Goal: Transaction & Acquisition: Purchase product/service

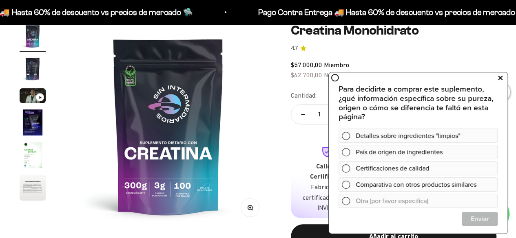
click at [501, 77] on icon at bounding box center [500, 78] width 4 height 11
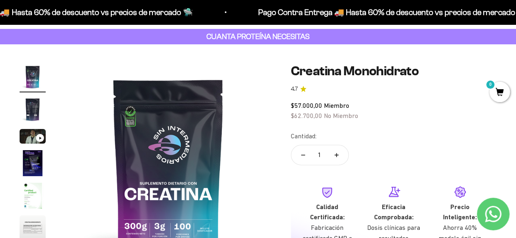
scroll to position [82, 0]
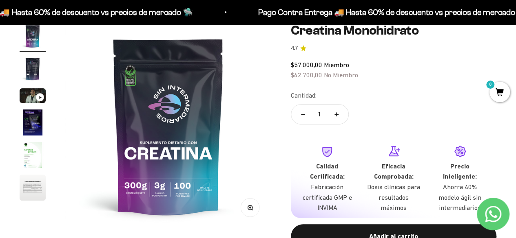
click at [29, 64] on img "Ir al artículo 2" at bounding box center [33, 69] width 26 height 26
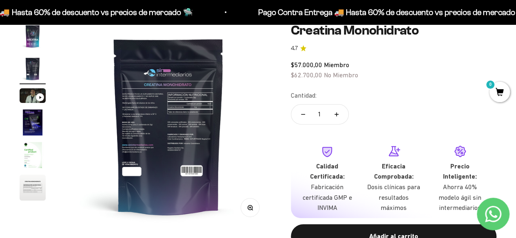
click at [156, 121] on img at bounding box center [169, 126] width 206 height 206
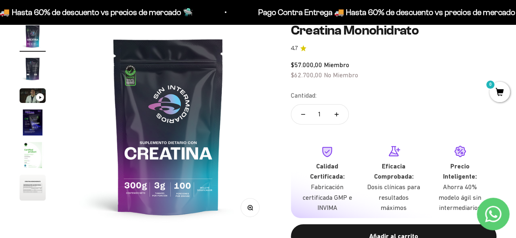
click at [156, 121] on img at bounding box center [168, 126] width 206 height 206
click at [28, 68] on img "Ir al artículo 2" at bounding box center [33, 69] width 26 height 26
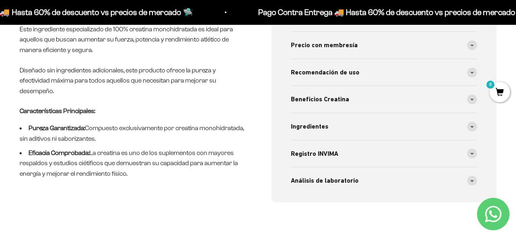
scroll to position [326, 0]
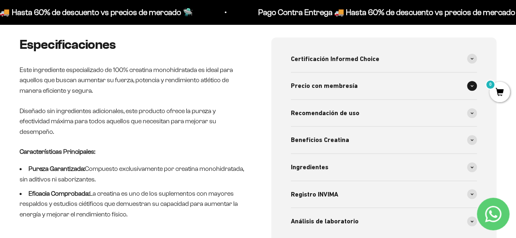
click at [333, 89] on span "Precio con membresía" at bounding box center [324, 86] width 67 height 11
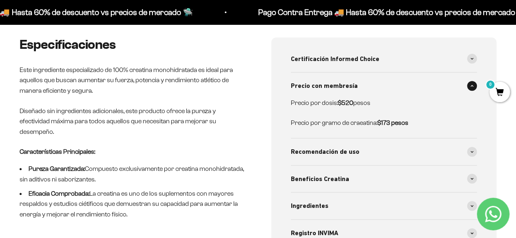
click at [333, 89] on span "Precio con membresía" at bounding box center [324, 86] width 67 height 11
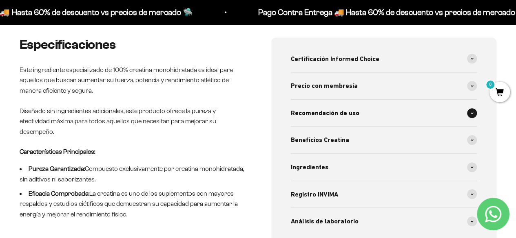
click at [331, 109] on span "Recomendación de uso" at bounding box center [325, 113] width 68 height 11
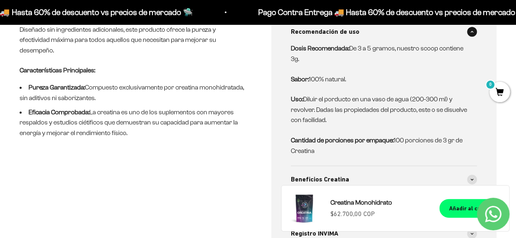
scroll to position [367, 0]
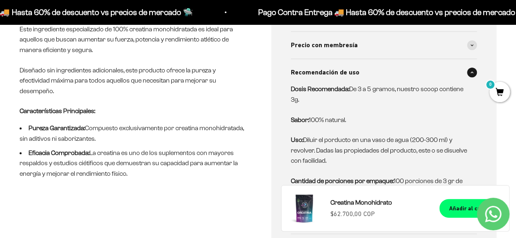
click at [324, 74] on span "Recomendación de uso" at bounding box center [325, 72] width 68 height 11
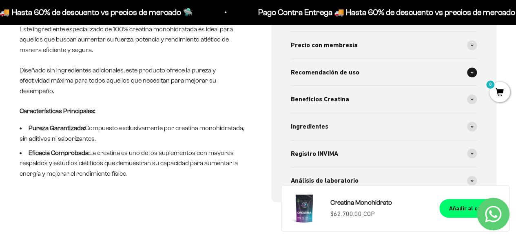
click at [333, 71] on span "Recomendación de uso" at bounding box center [325, 72] width 68 height 11
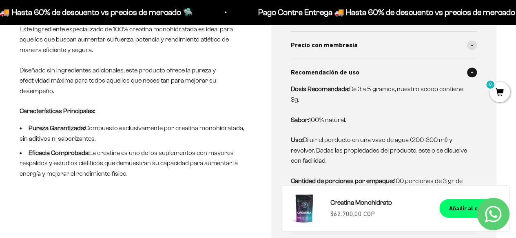
click at [333, 71] on span "Recomendación de uso" at bounding box center [325, 72] width 68 height 11
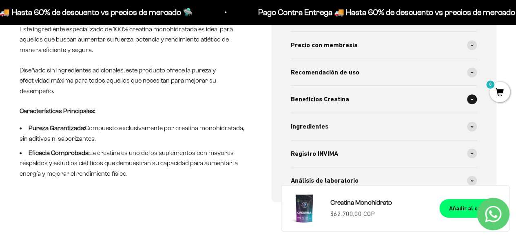
click at [348, 103] on div "Beneficios Creatina" at bounding box center [384, 99] width 186 height 27
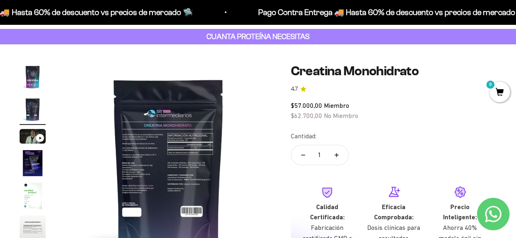
scroll to position [82, 0]
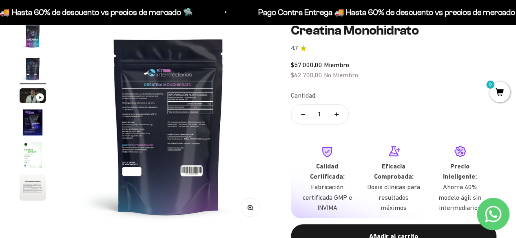
click at [29, 154] on img "Ir al artículo 5" at bounding box center [33, 155] width 26 height 26
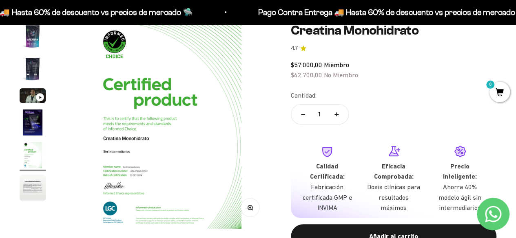
scroll to position [122, 0]
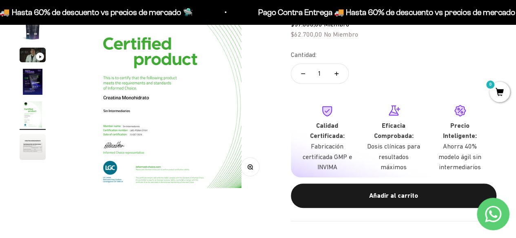
click at [27, 144] on img "Ir al artículo 6" at bounding box center [33, 147] width 26 height 26
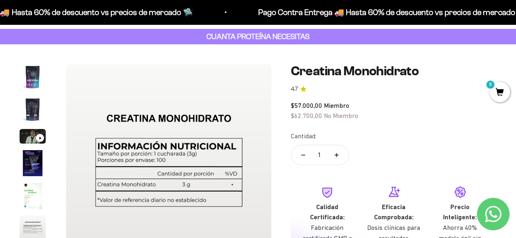
scroll to position [0, 0]
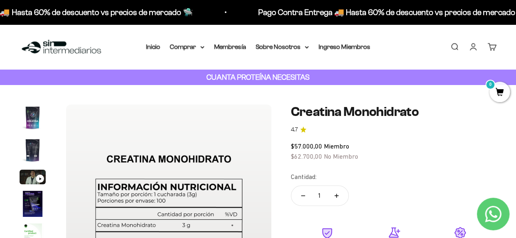
click at [29, 117] on img "Ir al artículo 1" at bounding box center [33, 118] width 26 height 26
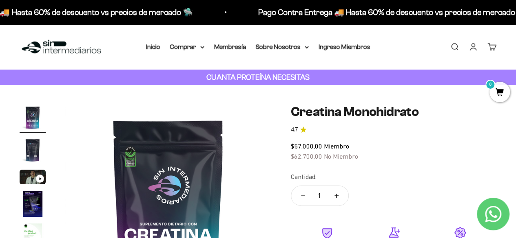
scroll to position [41, 0]
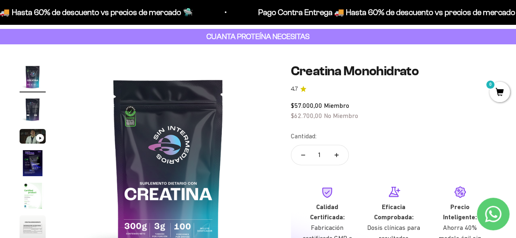
click at [32, 113] on img "Ir al artículo 2" at bounding box center [33, 110] width 26 height 26
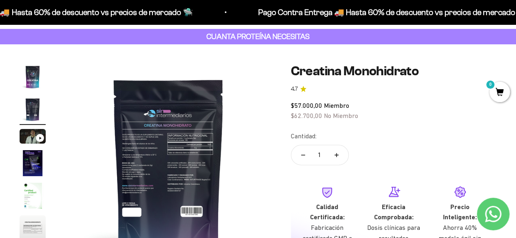
scroll to position [0, 0]
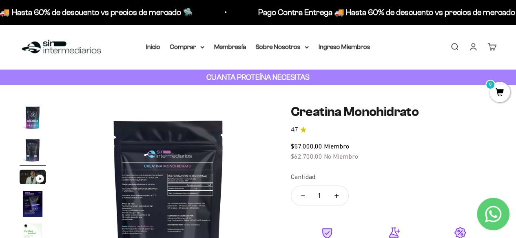
click at [179, 174] on img at bounding box center [169, 208] width 206 height 206
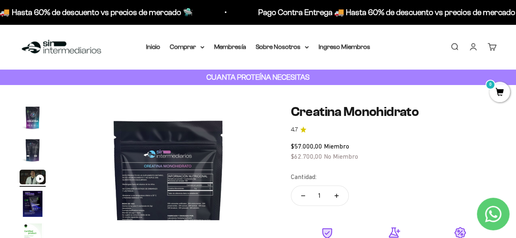
scroll to position [0, 421]
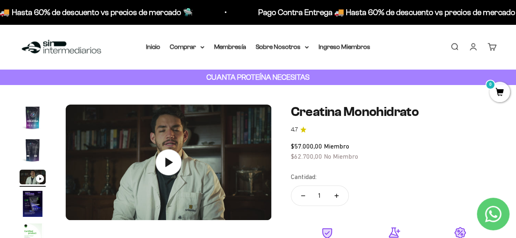
click at [23, 143] on img "Ir al artículo 2" at bounding box center [33, 150] width 26 height 26
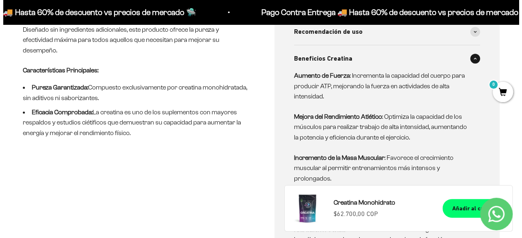
scroll to position [245, 0]
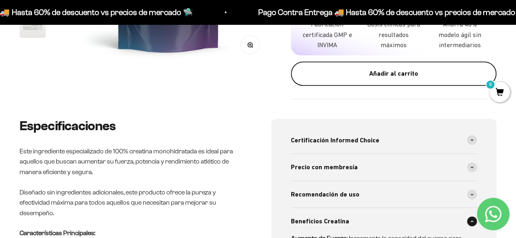
click at [366, 74] on div "Añadir al carrito" at bounding box center [393, 73] width 173 height 11
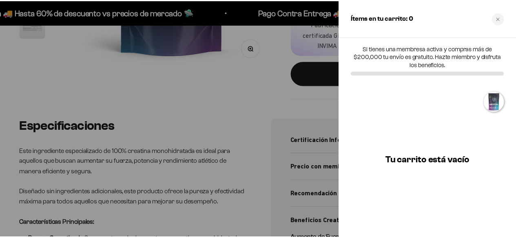
scroll to position [0, 214]
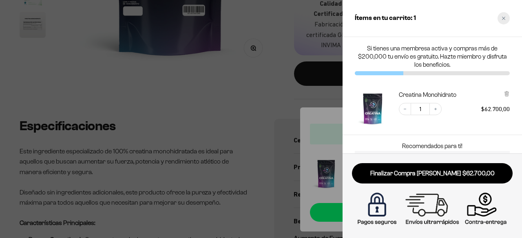
click at [500, 19] on div "Close cart" at bounding box center [503, 18] width 12 height 12
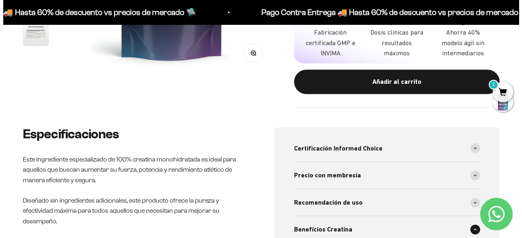
scroll to position [0, 0]
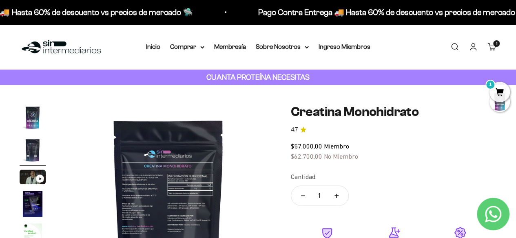
click at [491, 46] on link "Carrito 1" at bounding box center [491, 46] width 9 height 9
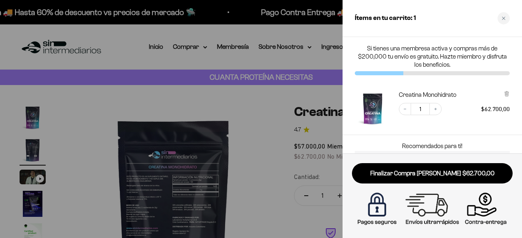
scroll to position [0, 214]
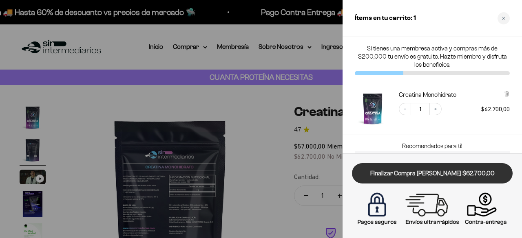
click at [431, 175] on link "Finalizar Compra [PERSON_NAME] $62.700,00" at bounding box center [432, 173] width 161 height 21
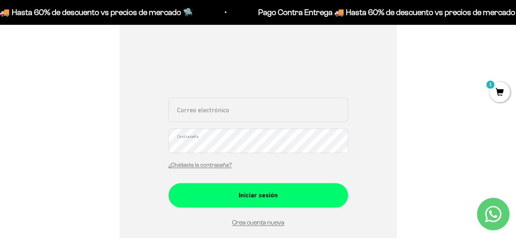
scroll to position [163, 0]
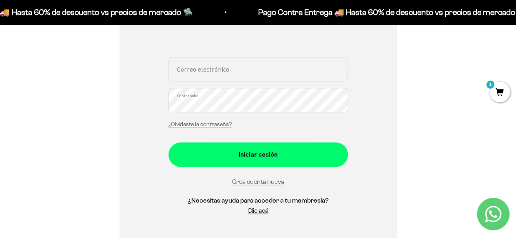
click at [224, 68] on input "Correo electrónico" at bounding box center [257, 69] width 179 height 24
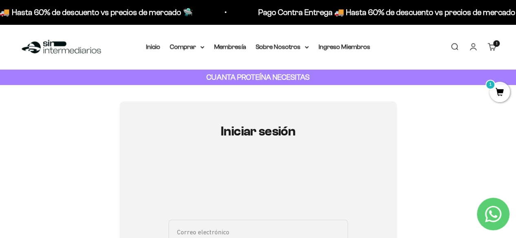
scroll to position [122, 0]
